Goal: Task Accomplishment & Management: Use online tool/utility

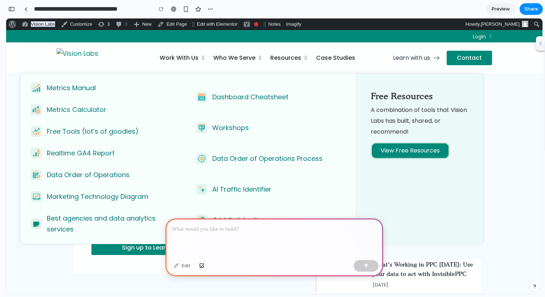
click at [214, 223] on div at bounding box center [274, 238] width 218 height 39
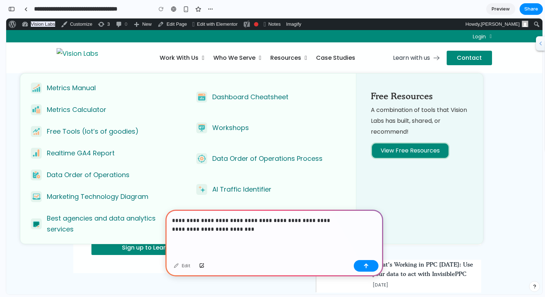
click at [218, 230] on p "**********" at bounding box center [274, 224] width 204 height 17
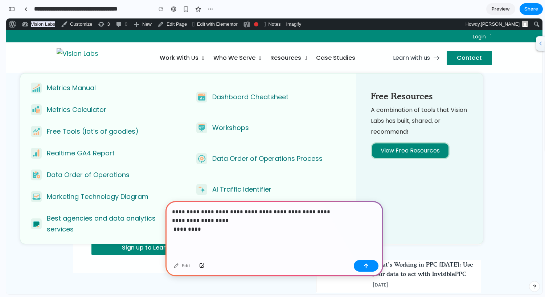
click at [232, 234] on div "**********" at bounding box center [274, 229] width 218 height 56
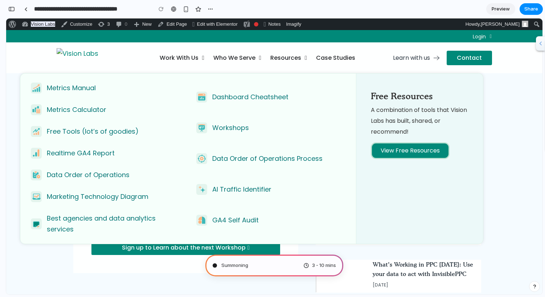
type input "**********"
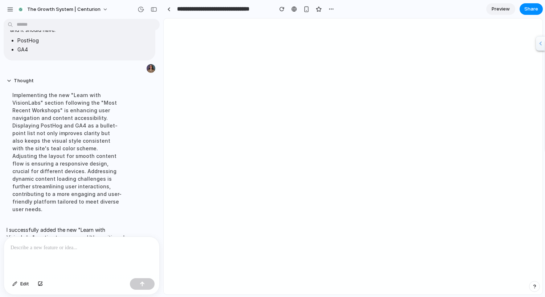
scroll to position [72, 0]
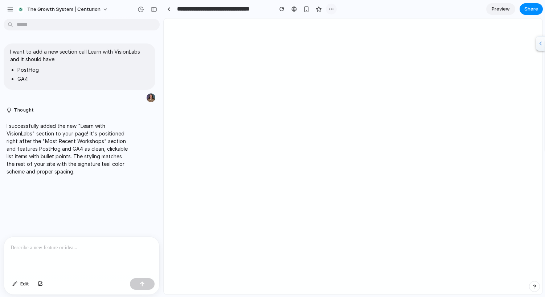
click at [331, 13] on button "button" at bounding box center [331, 9] width 11 height 11
click at [331, 13] on div "Duplicate Delete" at bounding box center [272, 148] width 545 height 297
click at [328, 8] on div "button" at bounding box center [331, 9] width 6 height 6
click at [328, 8] on div "Duplicate Delete" at bounding box center [272, 148] width 545 height 297
click at [170, 9] on link at bounding box center [168, 9] width 11 height 11
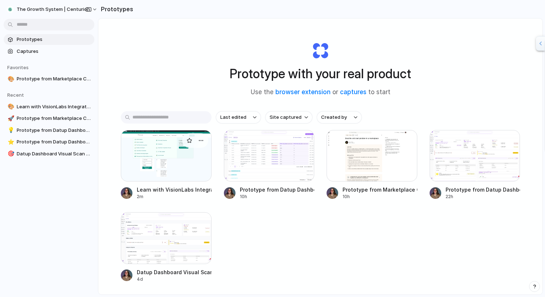
click at [175, 161] on div at bounding box center [166, 155] width 91 height 51
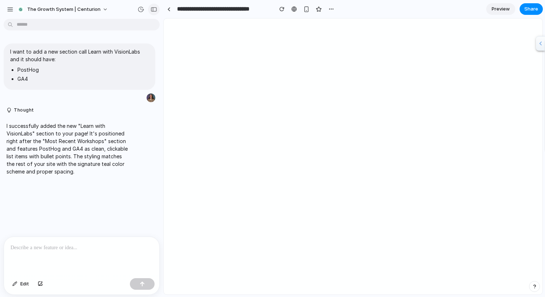
click at [152, 8] on div "button" at bounding box center [153, 9] width 7 height 5
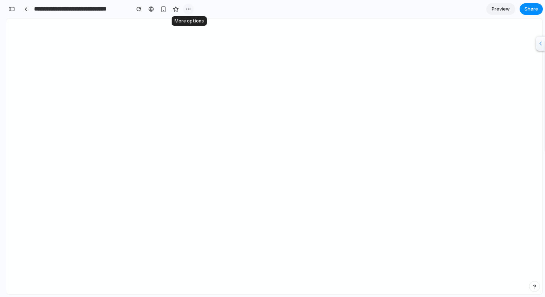
click at [190, 9] on div "button" at bounding box center [188, 9] width 6 height 6
click at [187, 11] on div "Duplicate Delete" at bounding box center [272, 148] width 545 height 297
click at [150, 11] on div at bounding box center [150, 9] width 5 height 6
click at [510, 11] on link "Preview" at bounding box center [500, 9] width 29 height 12
click at [504, 9] on span "Edit" at bounding box center [500, 8] width 9 height 7
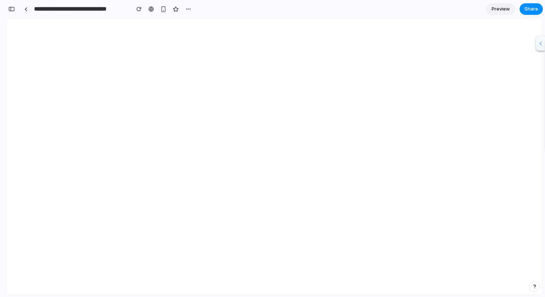
scroll to position [30, 0]
click at [23, 8] on link at bounding box center [25, 9] width 11 height 11
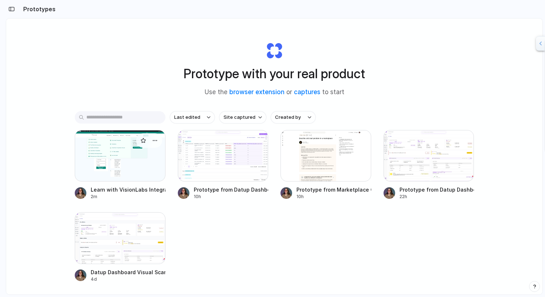
click at [122, 154] on div at bounding box center [120, 155] width 91 height 51
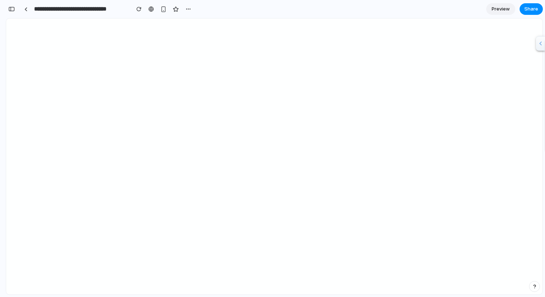
scroll to position [30, 0]
click at [13, 7] on div "button" at bounding box center [11, 9] width 7 height 5
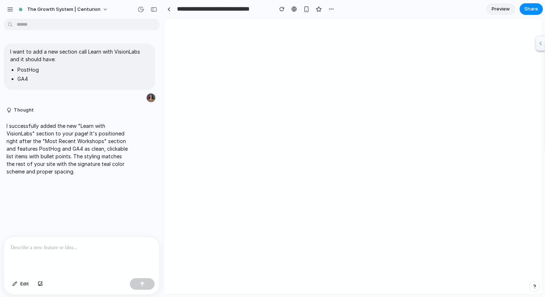
scroll to position [0, 0]
